Goal: Information Seeking & Learning: Learn about a topic

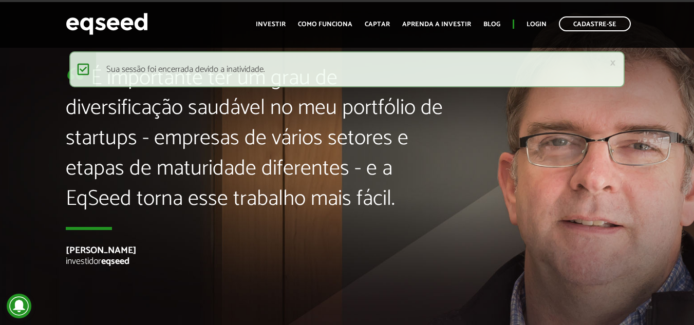
scroll to position [2260, 0]
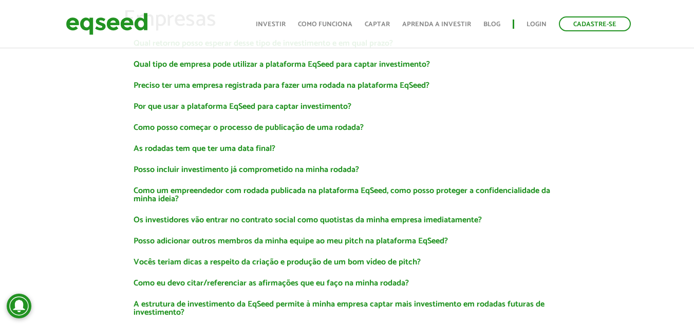
scroll to position [571, 0]
